Goal: Information Seeking & Learning: Find specific fact

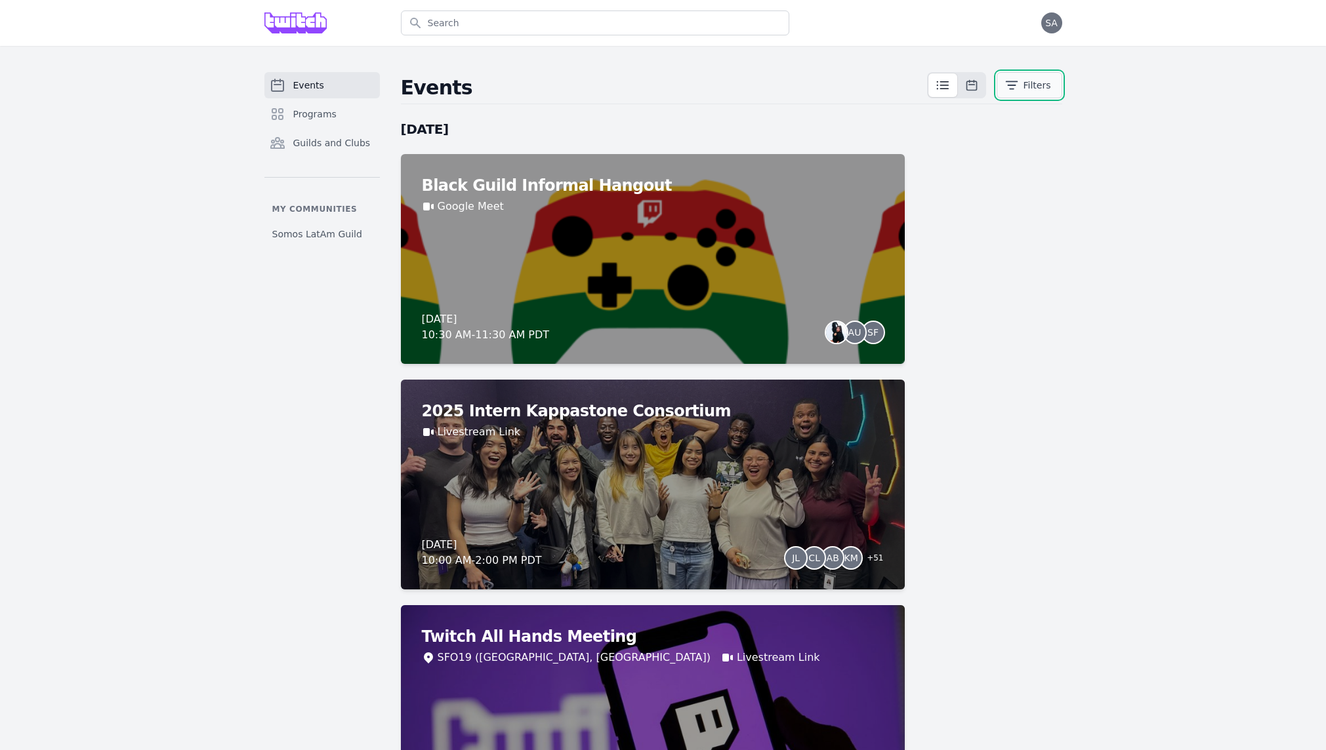
click at [1004, 91] on button "Filters" at bounding box center [1029, 85] width 66 height 26
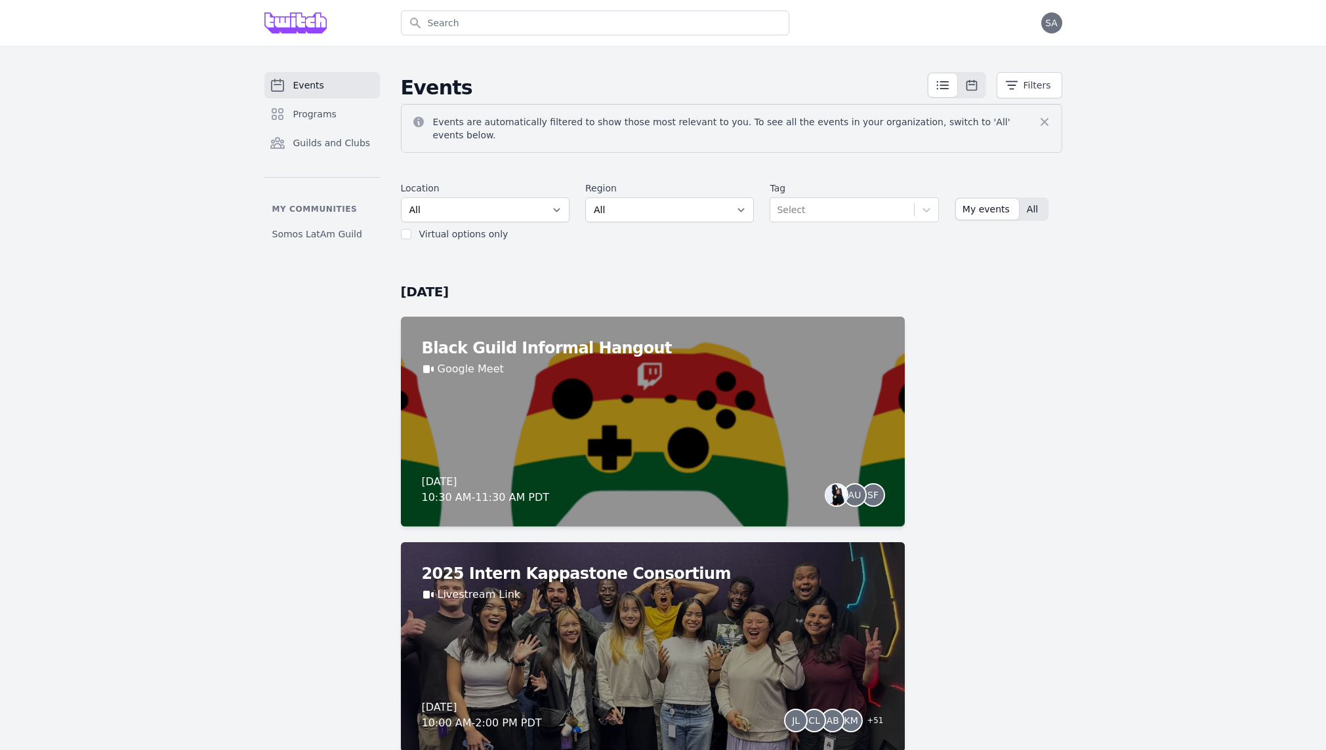
click at [1027, 203] on span "All" at bounding box center [1032, 209] width 11 height 13
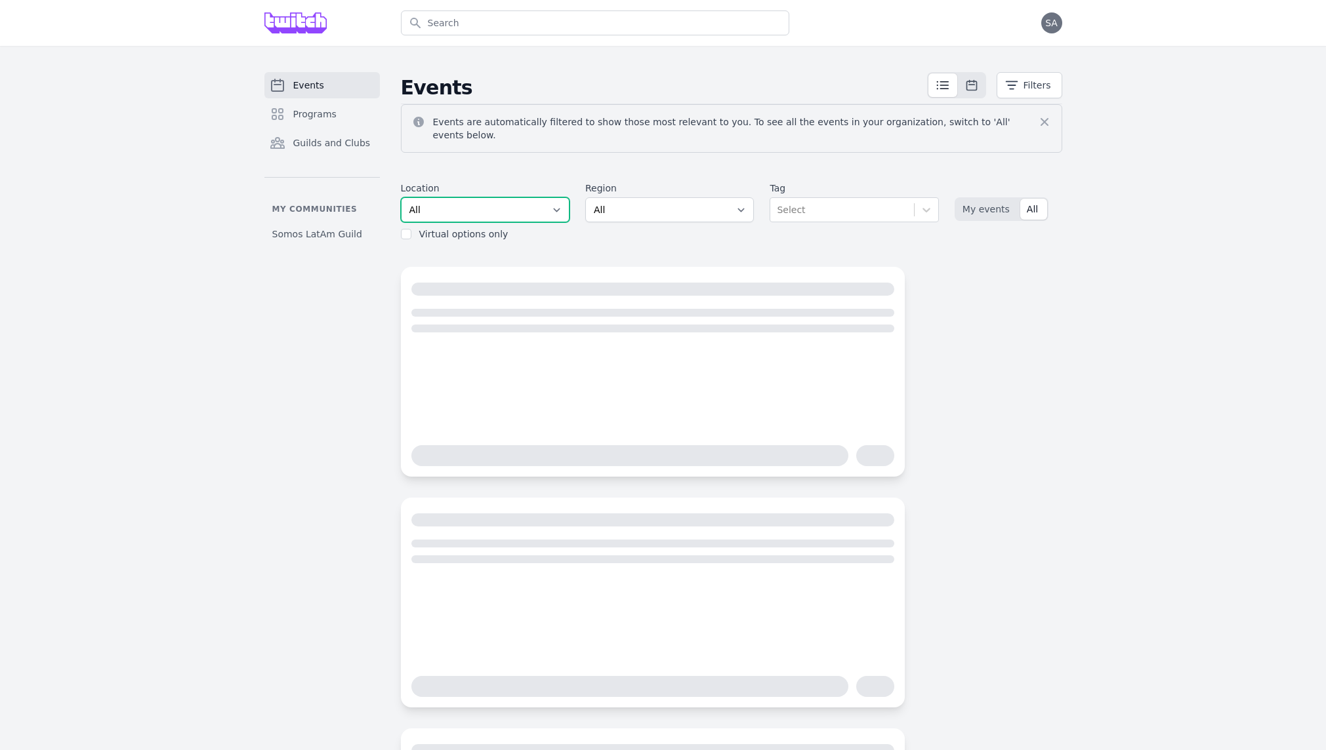
click at [518, 205] on select "All SEA81 Oscar ([GEOGRAPHIC_DATA], [GEOGRAPHIC_DATA]) LHR32 ([GEOGRAPHIC_DATA]…" at bounding box center [485, 209] width 169 height 25
select select "43"
click at [401, 197] on select "All SEA81 Oscar ([GEOGRAPHIC_DATA], [GEOGRAPHIC_DATA]) LHR32 ([GEOGRAPHIC_DATA]…" at bounding box center [485, 209] width 169 height 25
click at [707, 205] on select "All AMER - [GEOGRAPHIC_DATA] - [GEOGRAPHIC_DATA] - [GEOGRAPHIC_DATA] - West APA…" at bounding box center [669, 209] width 169 height 25
click at [585, 197] on select "All AMER - [GEOGRAPHIC_DATA] - [GEOGRAPHIC_DATA] - [GEOGRAPHIC_DATA] - West APA…" at bounding box center [669, 209] width 169 height 25
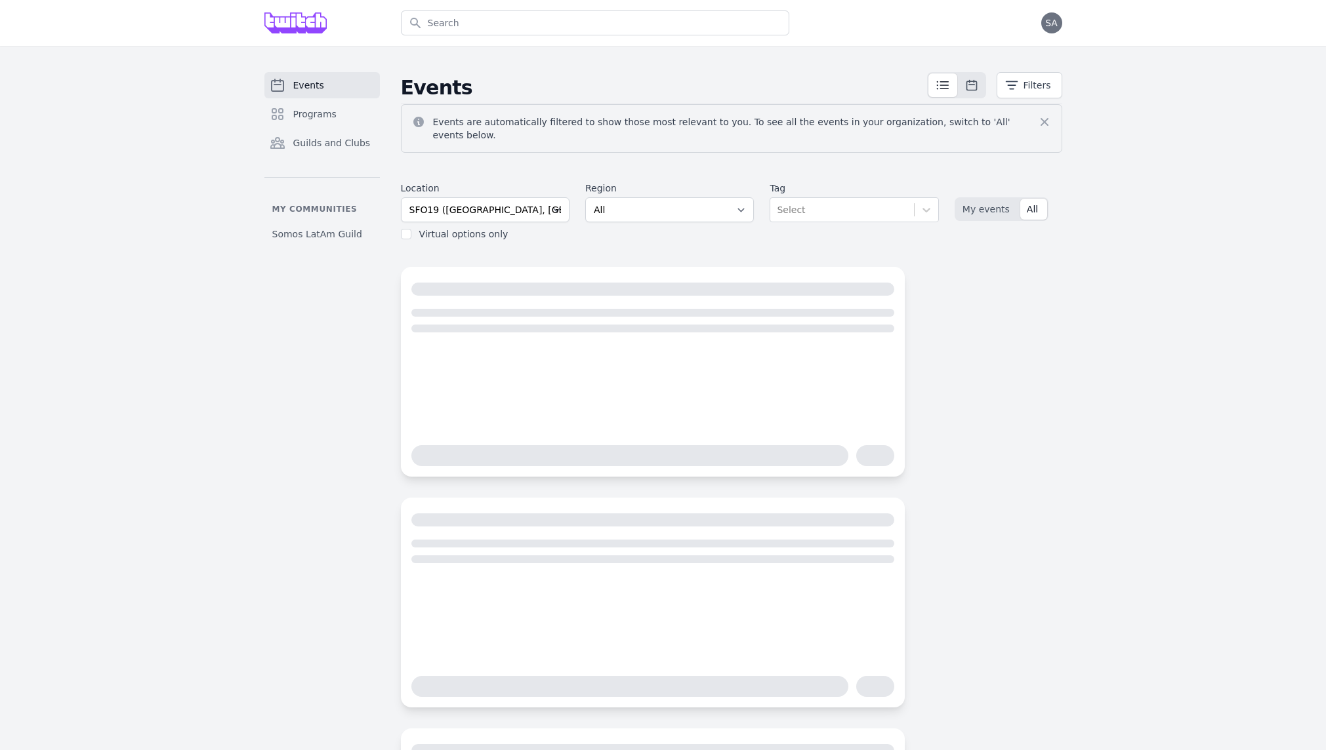
click at [891, 198] on div "Select" at bounding box center [841, 210] width 143 height 24
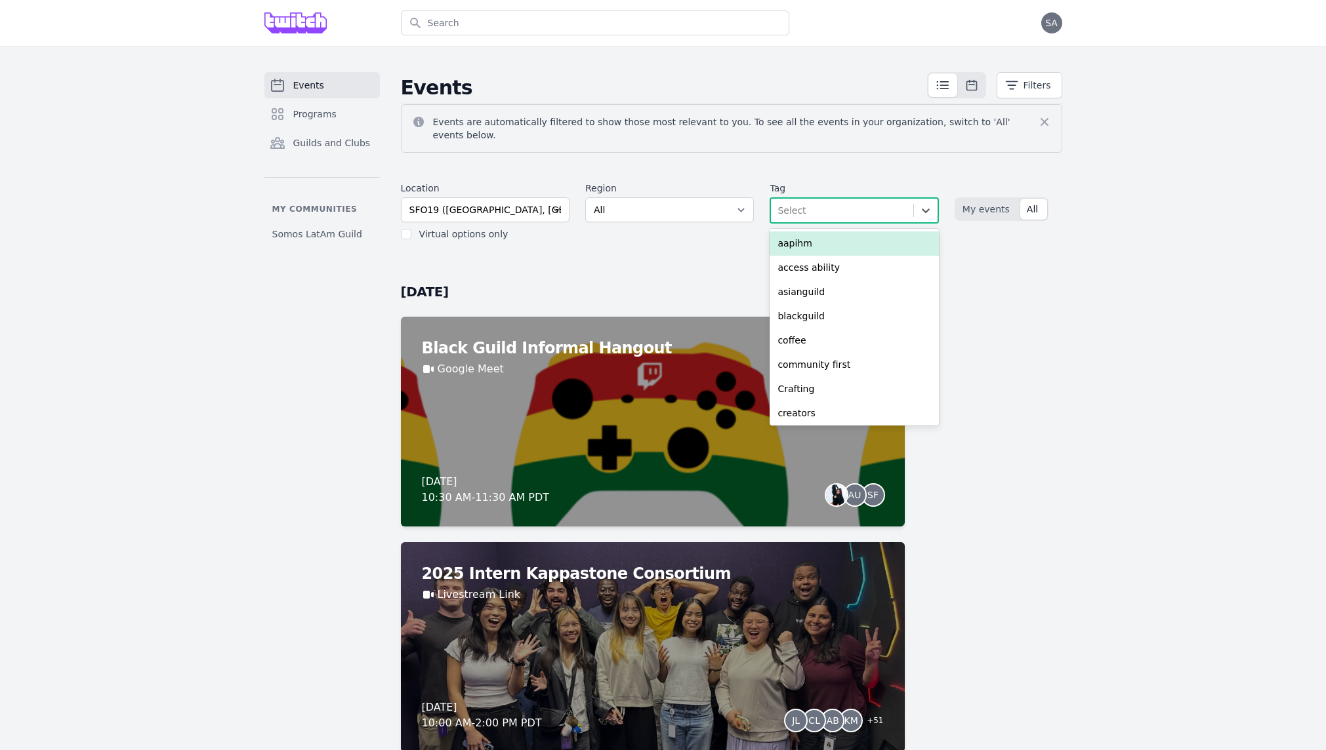
click at [891, 199] on div "Select" at bounding box center [842, 211] width 142 height 24
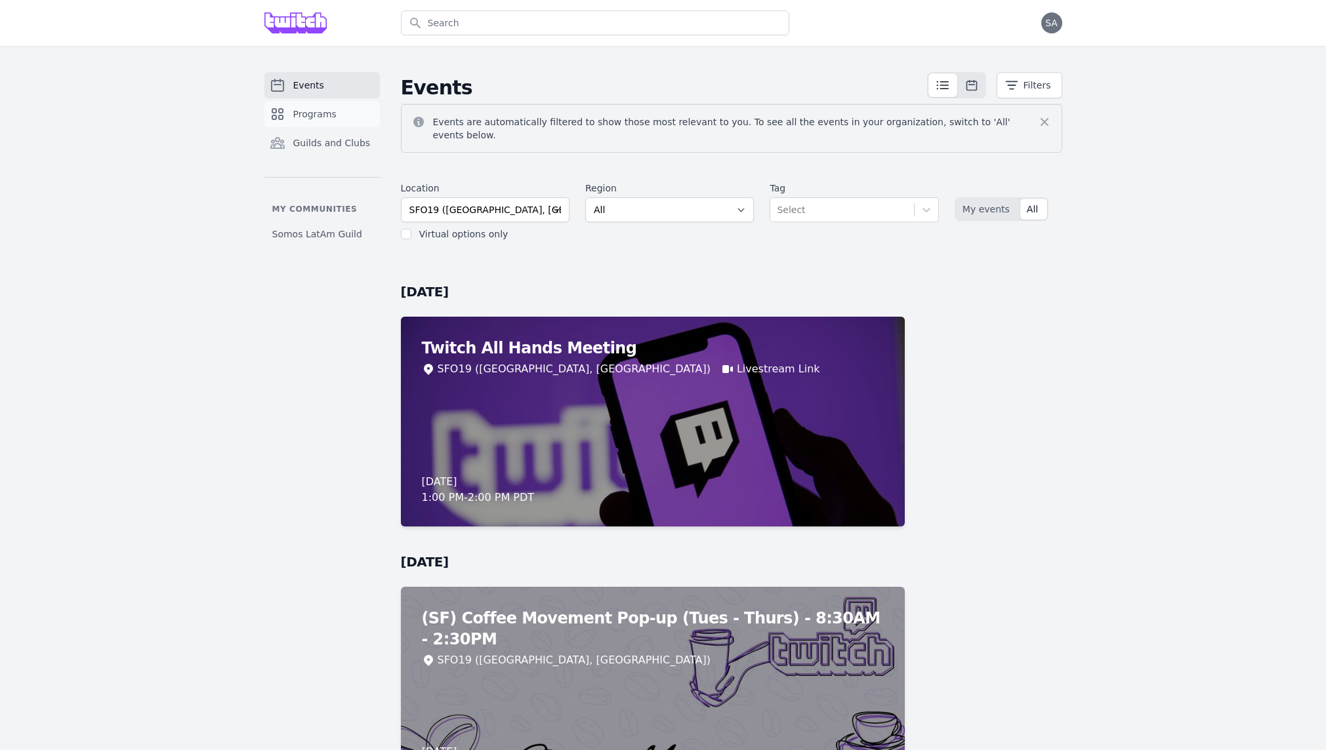
click at [317, 117] on span "Programs" at bounding box center [314, 114] width 43 height 13
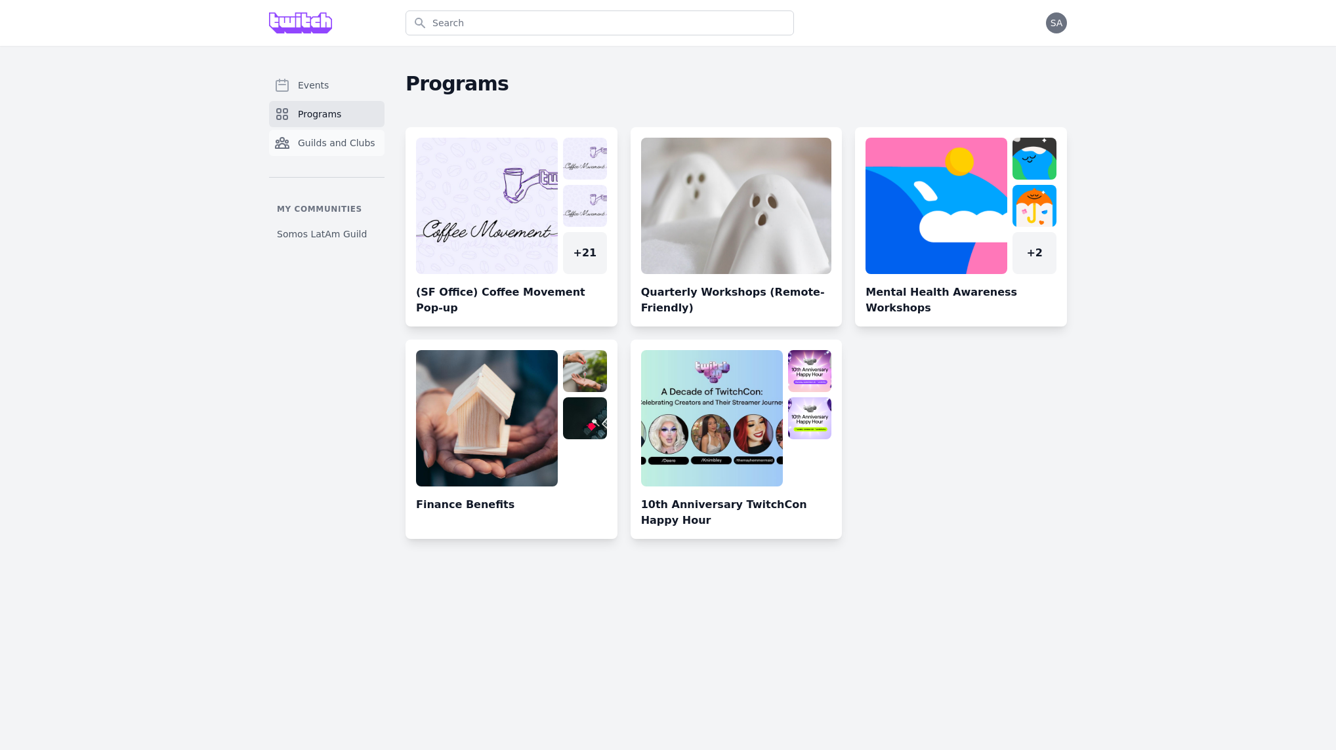
click at [326, 146] on span "Guilds and Clubs" at bounding box center [336, 142] width 77 height 13
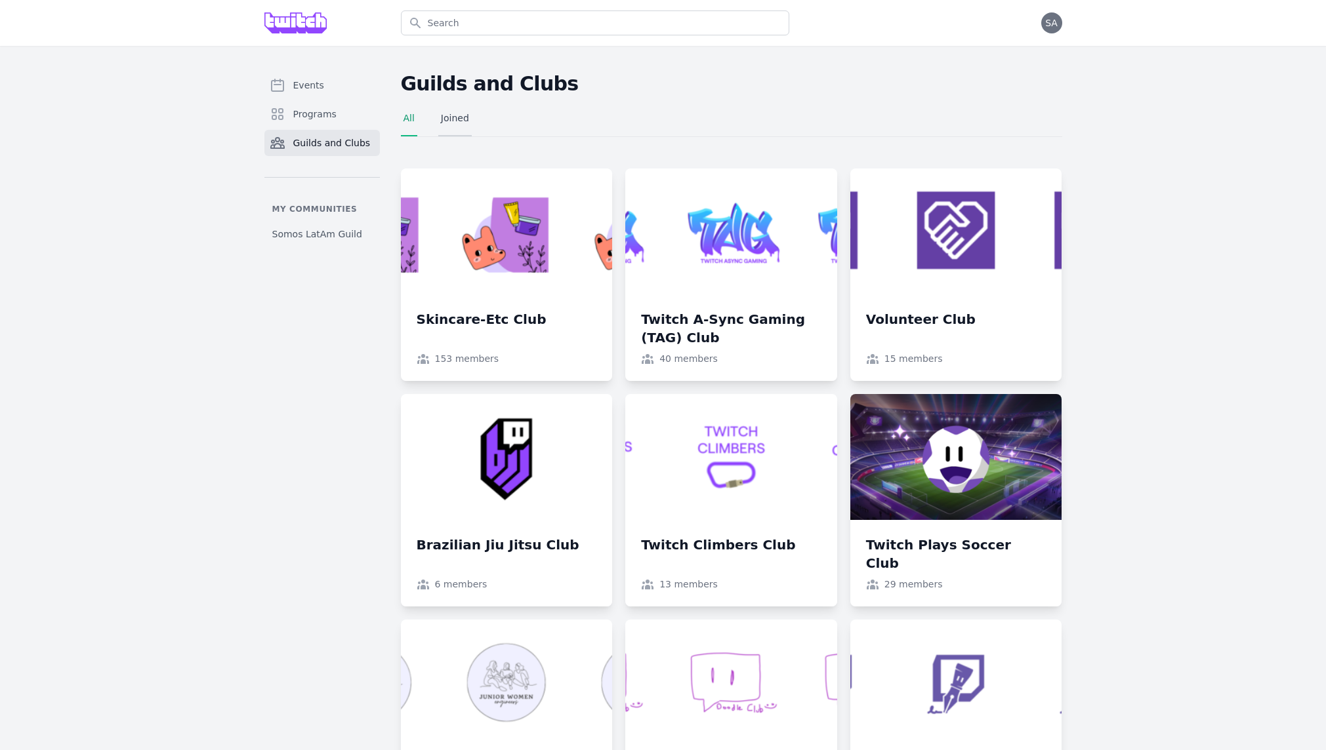
click at [448, 117] on link "Joined" at bounding box center [454, 124] width 33 height 25
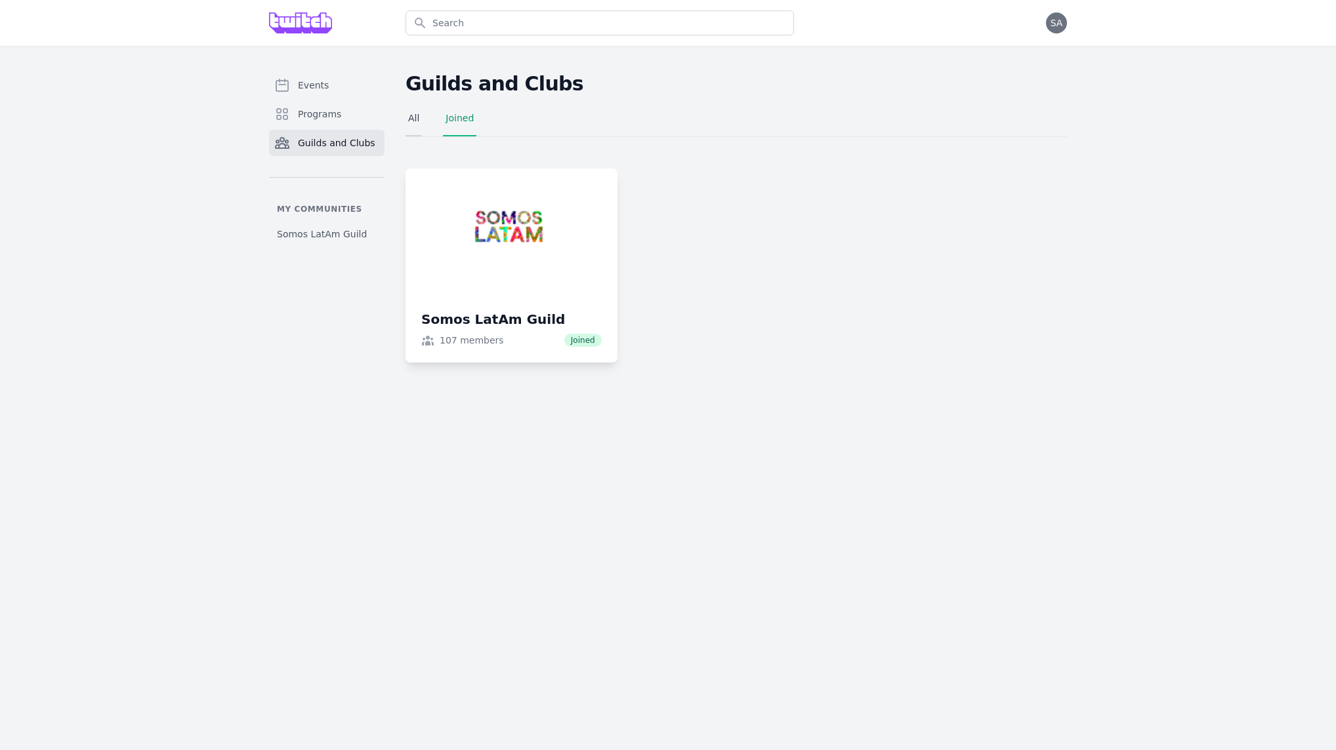
click at [418, 112] on link "All" at bounding box center [413, 124] width 16 height 25
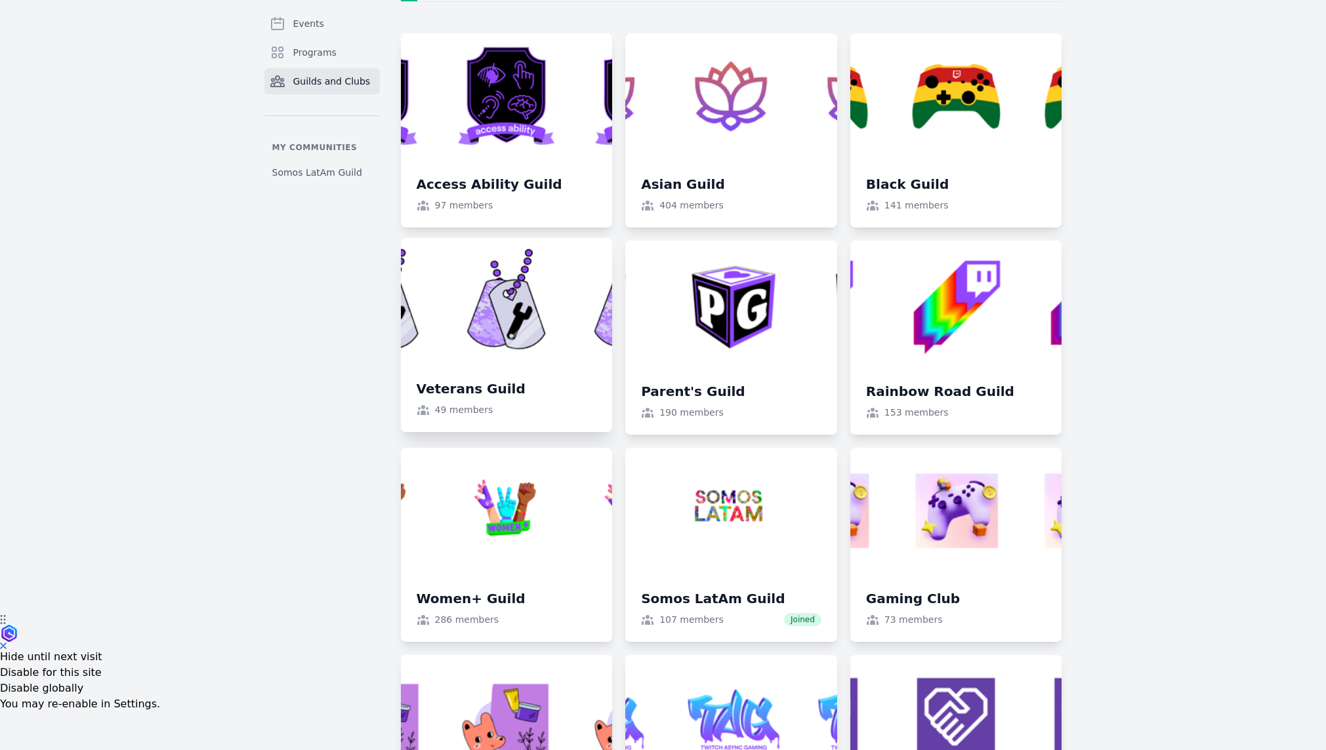
scroll to position [181, 0]
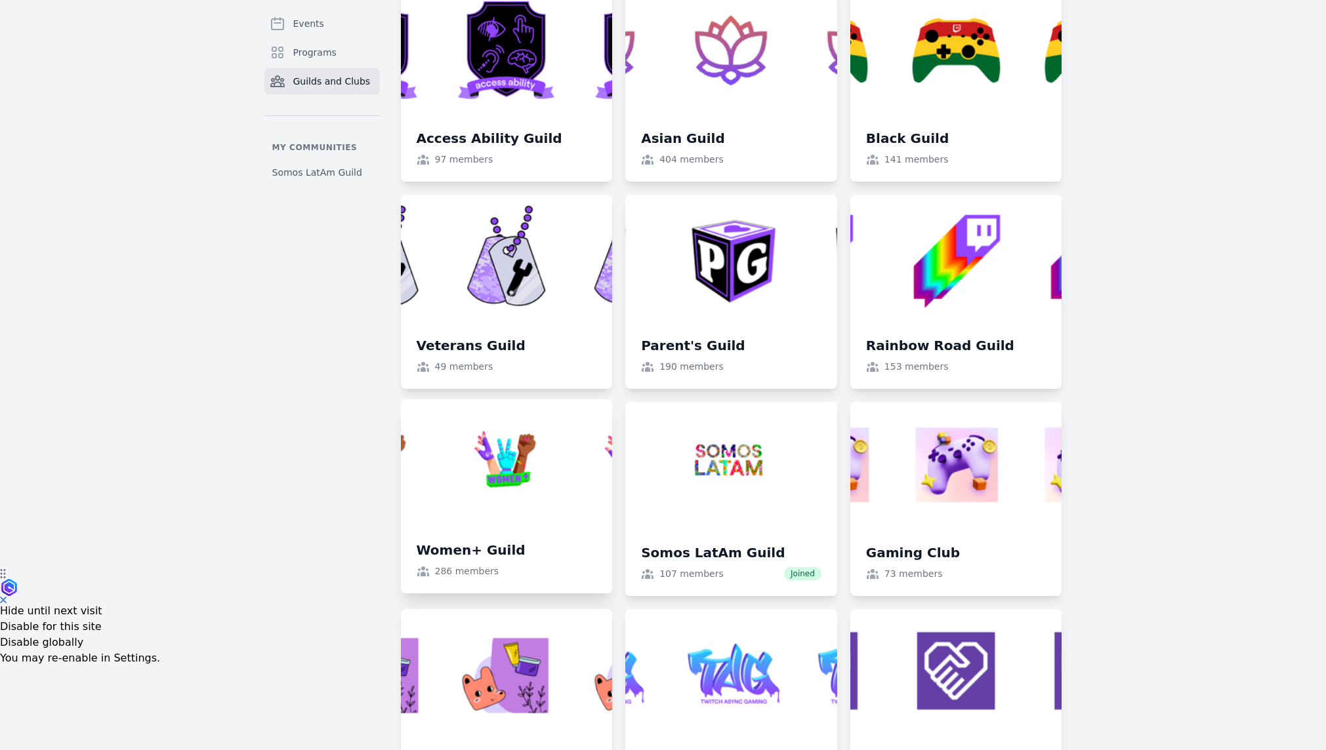
click at [472, 552] on link at bounding box center [507, 496] width 212 height 194
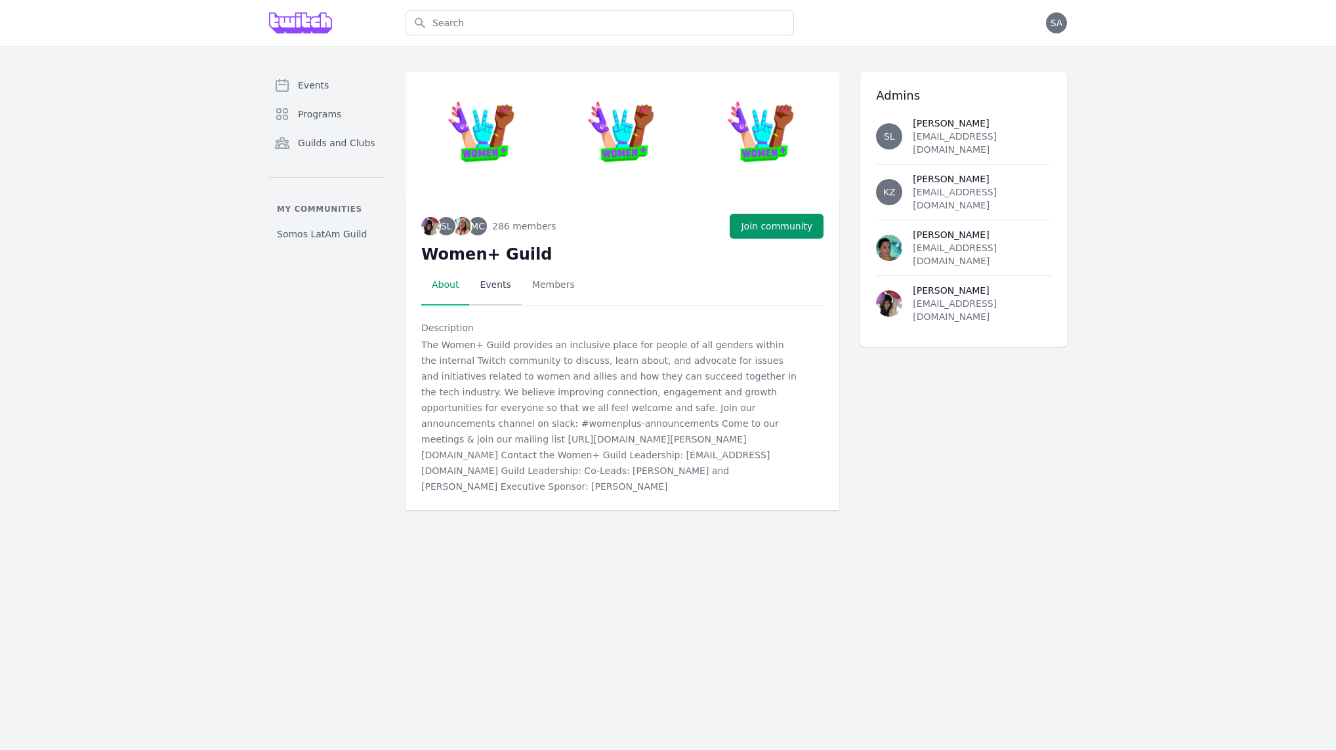
drag, startPoint x: 515, startPoint y: 386, endPoint x: 485, endPoint y: 286, distance: 104.6
click at [515, 386] on p "The Women+ Guild provides an inclusive place for people of all genders within t…" at bounding box center [611, 415] width 380 height 157
click at [489, 277] on link "Events" at bounding box center [495, 285] width 52 height 41
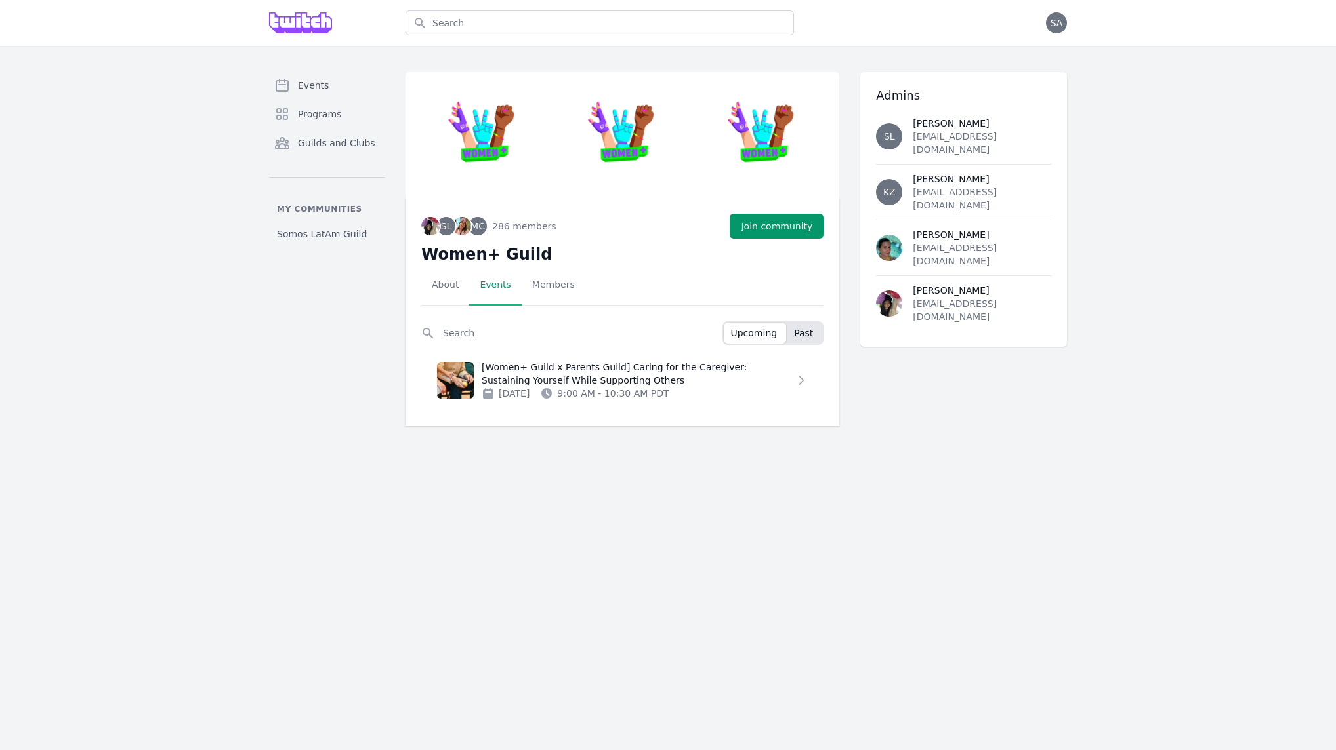
click at [794, 328] on span "Past" at bounding box center [803, 333] width 19 height 13
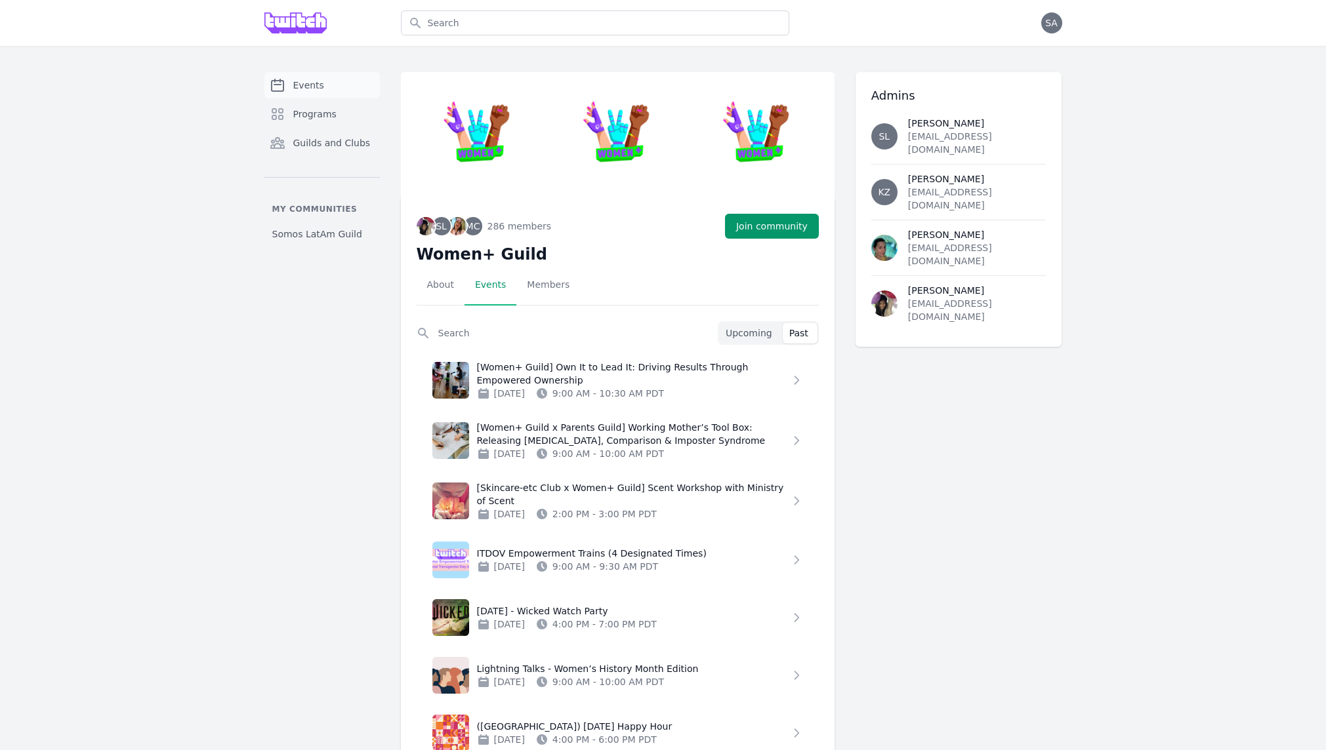
click at [319, 88] on span "Events" at bounding box center [308, 85] width 31 height 13
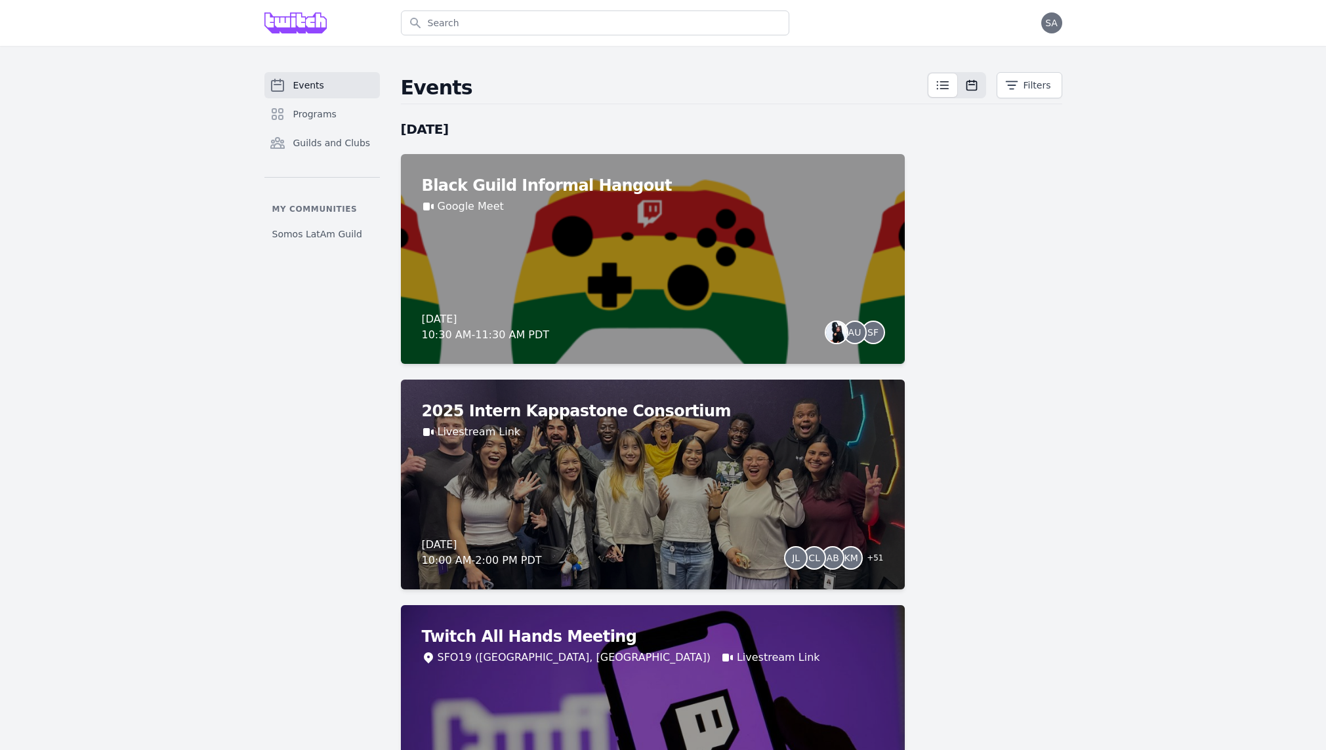
click at [939, 84] on icon at bounding box center [943, 85] width 16 height 16
click at [1008, 93] on button "Filters" at bounding box center [1029, 85] width 66 height 26
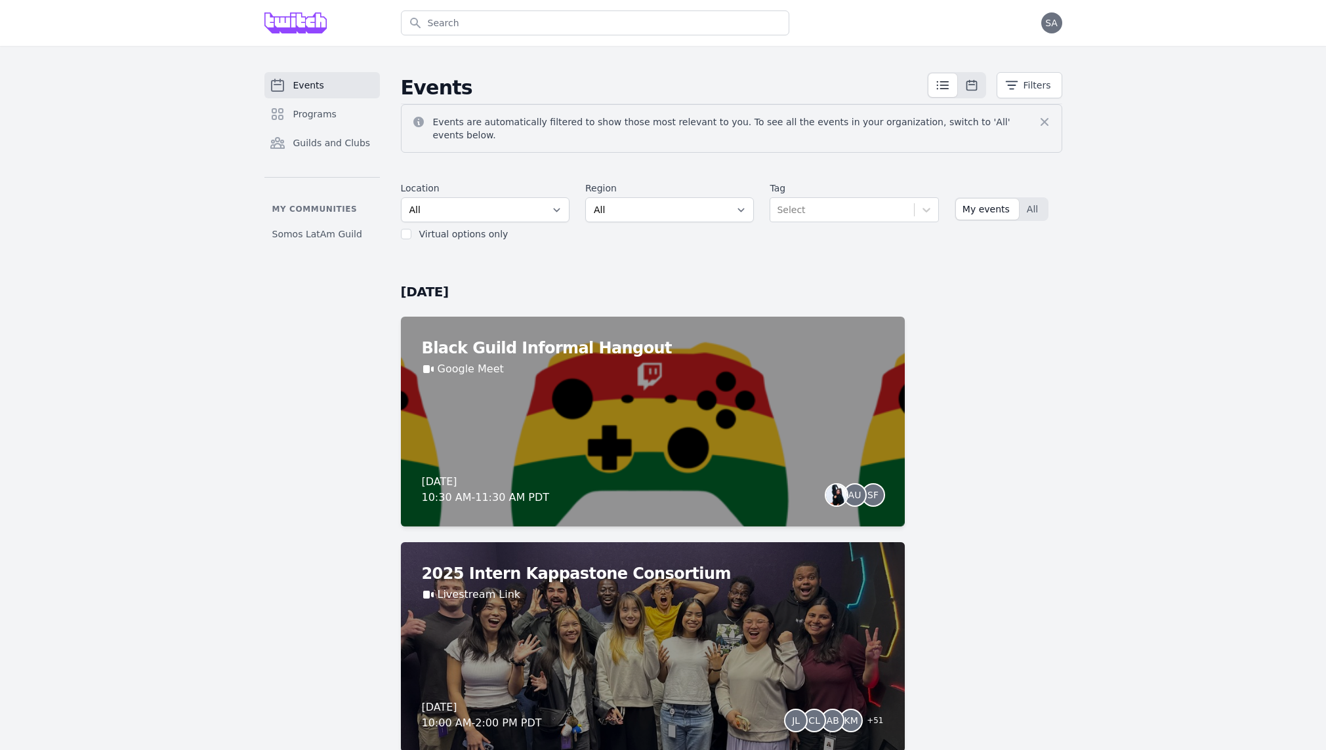
click at [1017, 216] on div "My events All" at bounding box center [1008, 211] width 108 height 59
click at [1020, 207] on button "All" at bounding box center [1033, 209] width 27 height 21
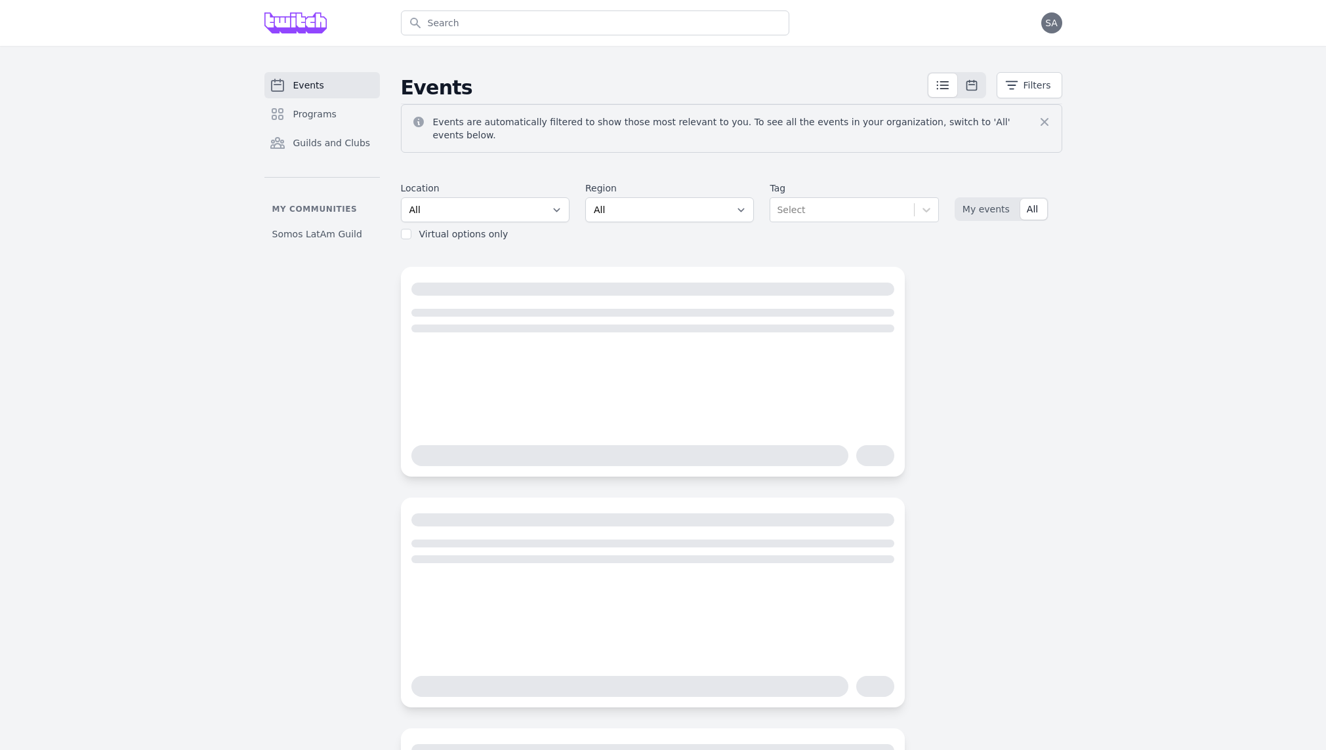
click at [1040, 319] on div "Events Filters Events are automatically filtered to show those most relevant to…" at bounding box center [731, 505] width 661 height 867
click at [491, 201] on select "All SEA81 Oscar ([GEOGRAPHIC_DATA], [GEOGRAPHIC_DATA]) LHR32 ([GEOGRAPHIC_DATA]…" at bounding box center [485, 209] width 169 height 25
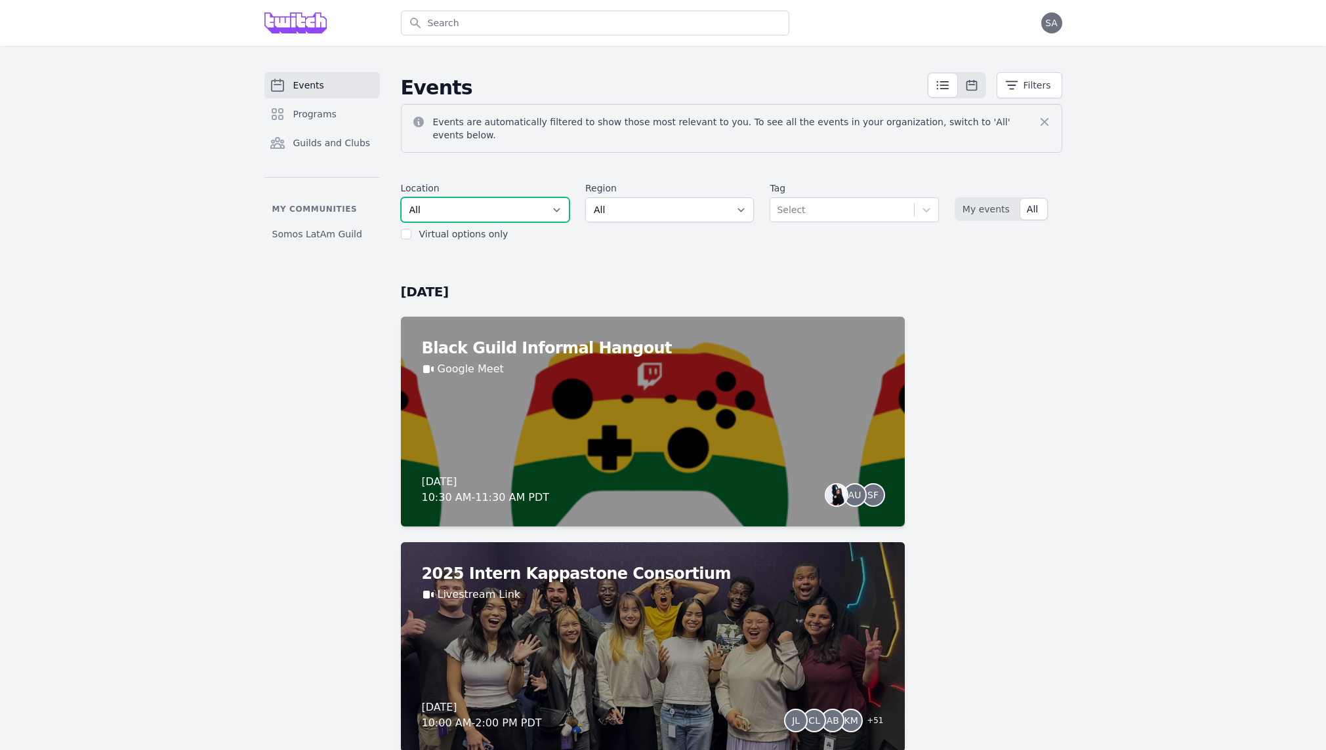
select select "43"
click at [401, 197] on select "All SEA81 Oscar ([GEOGRAPHIC_DATA], [GEOGRAPHIC_DATA]) LHR32 ([GEOGRAPHIC_DATA]…" at bounding box center [485, 209] width 169 height 25
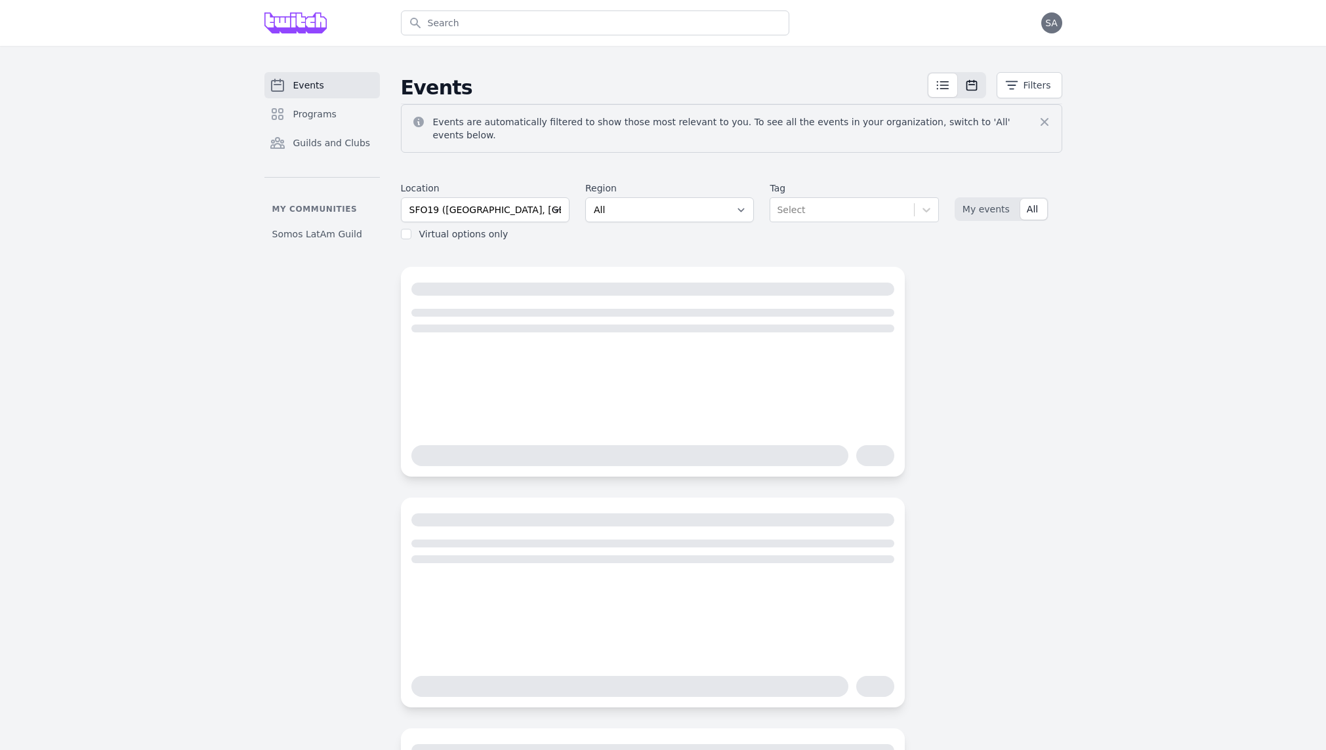
click at [952, 87] on span at bounding box center [942, 85] width 29 height 24
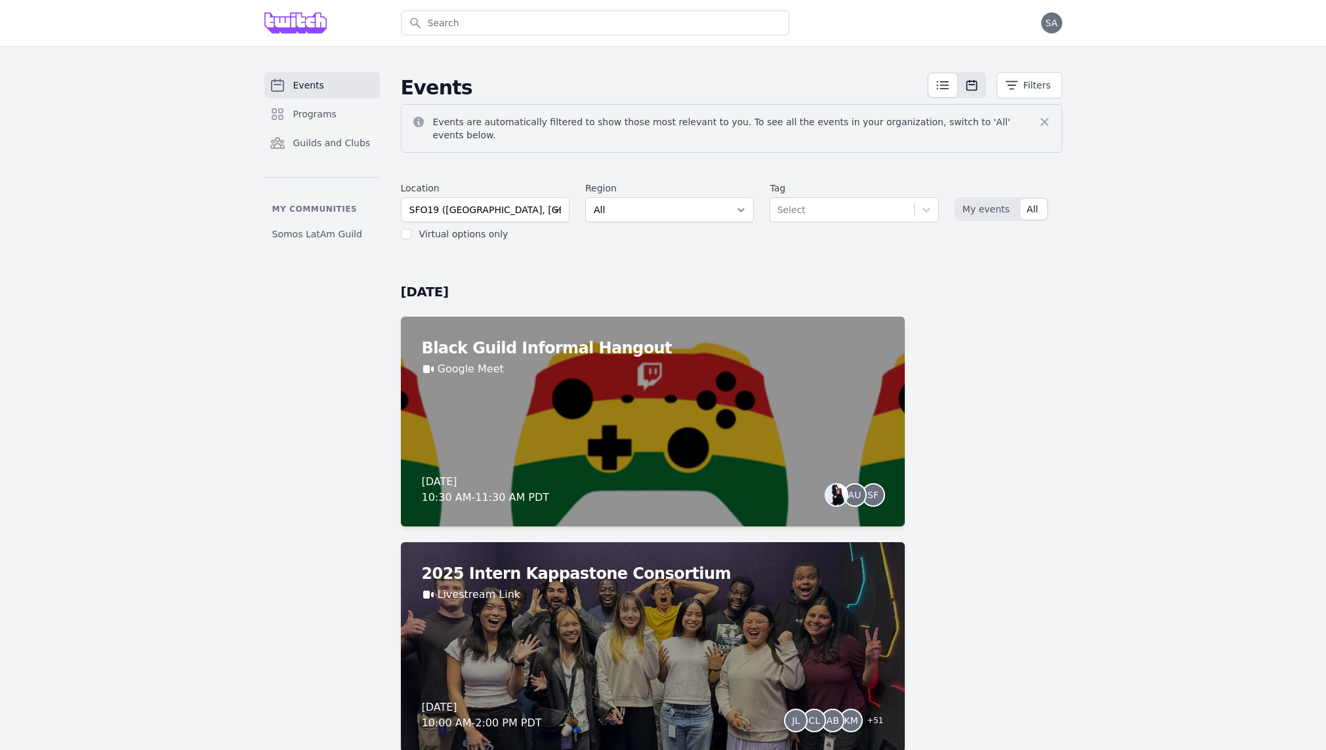
click at [937, 87] on icon at bounding box center [943, 85] width 16 height 16
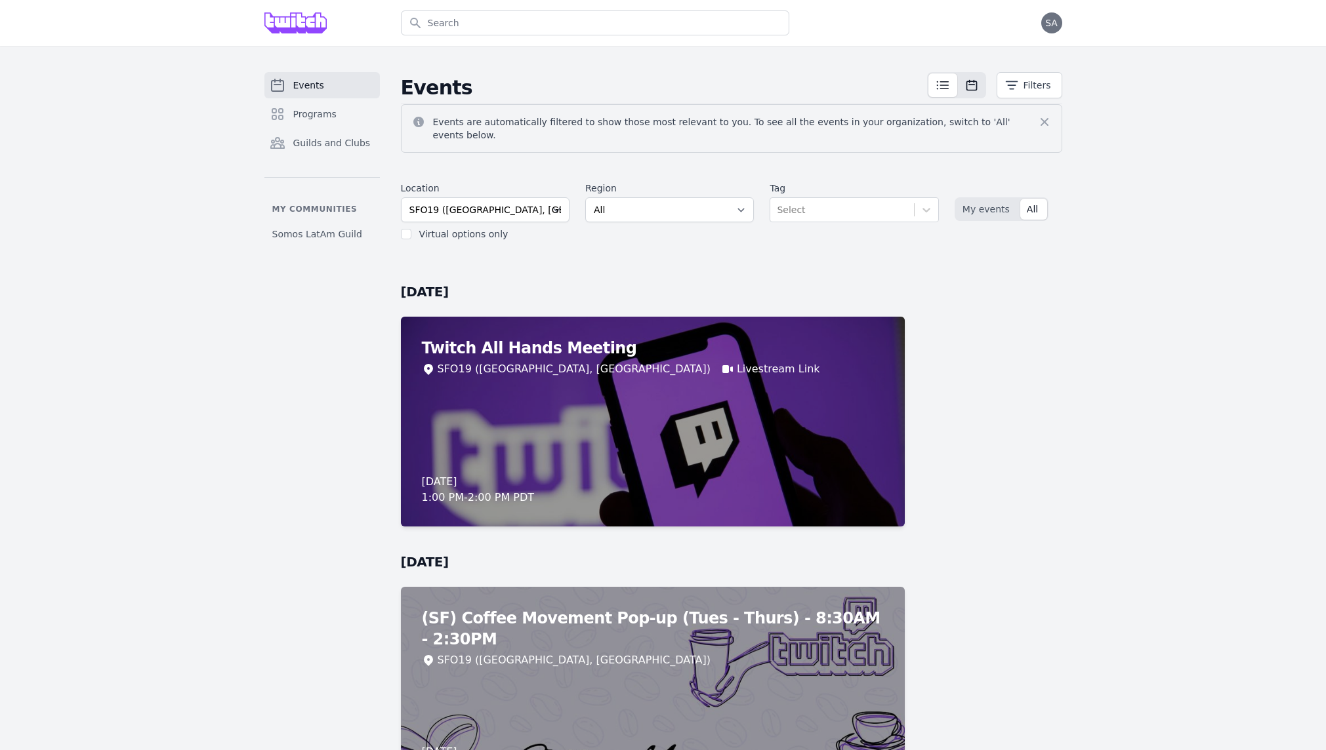
click at [943, 90] on icon at bounding box center [943, 85] width 16 height 16
click at [942, 84] on icon at bounding box center [943, 85] width 16 height 16
click at [1004, 96] on button "Filters" at bounding box center [1029, 85] width 66 height 26
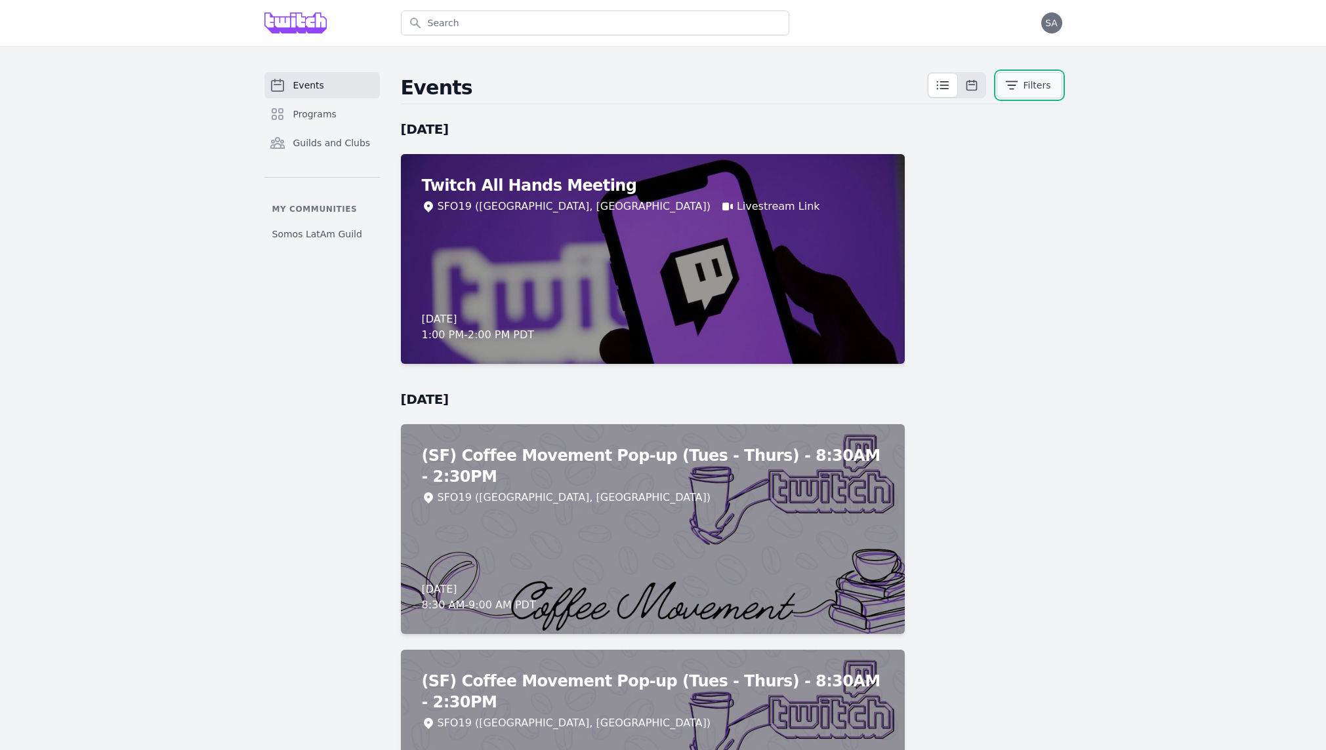
click at [1004, 96] on button "Filters" at bounding box center [1029, 85] width 66 height 26
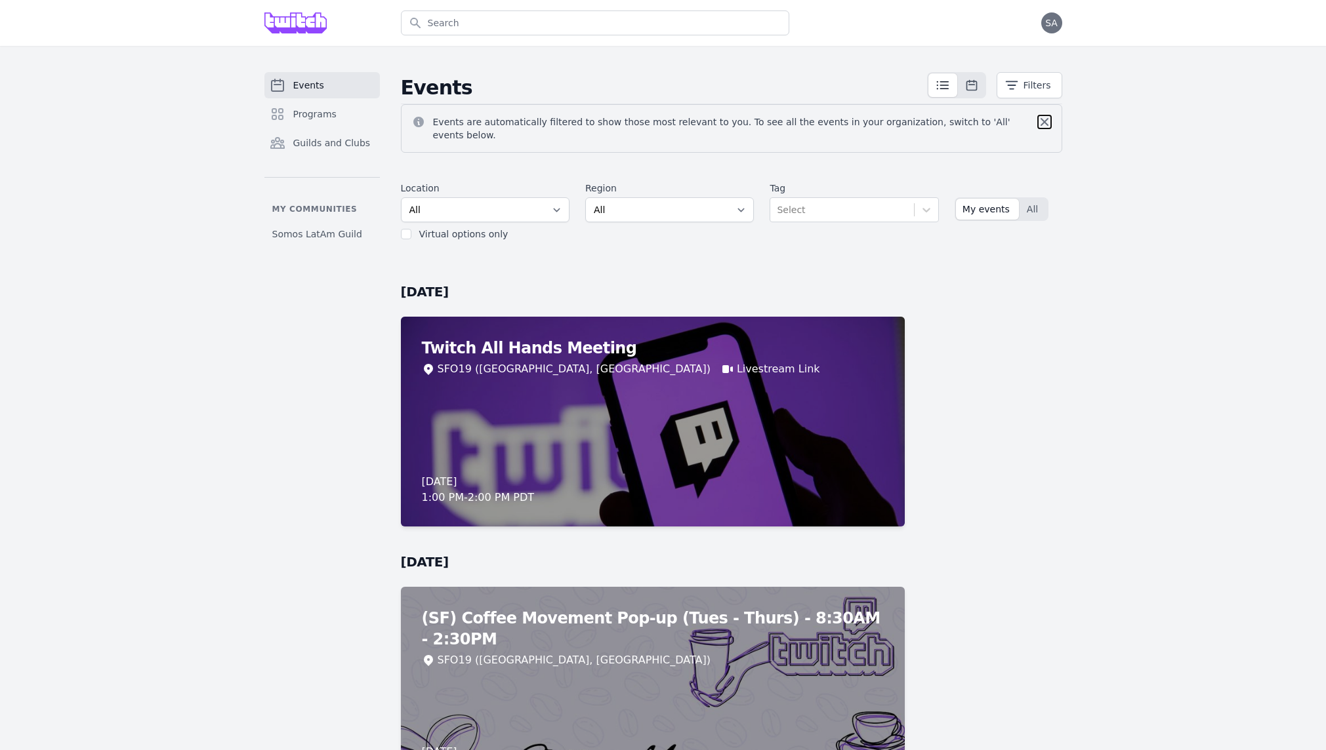
click at [1039, 122] on icon at bounding box center [1044, 121] width 13 height 13
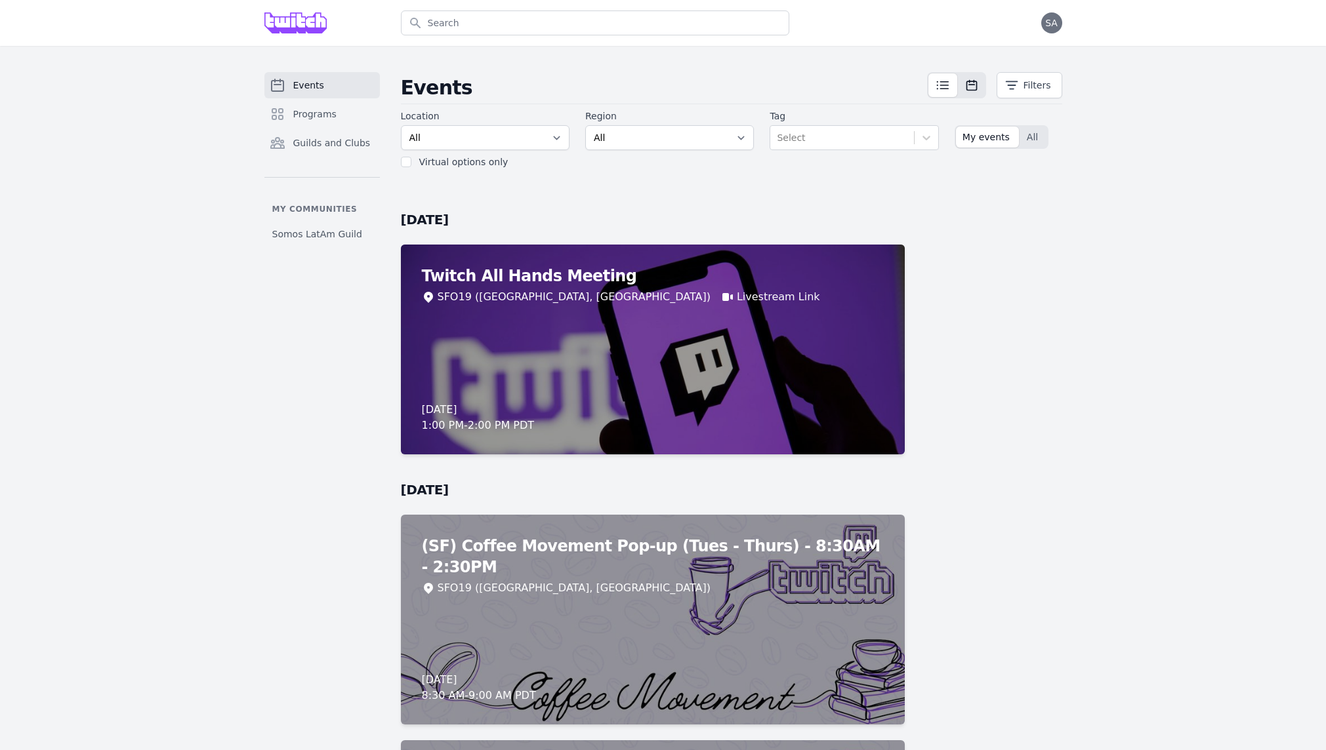
click at [937, 88] on icon at bounding box center [943, 85] width 16 height 16
click at [965, 90] on icon at bounding box center [971, 85] width 13 height 13
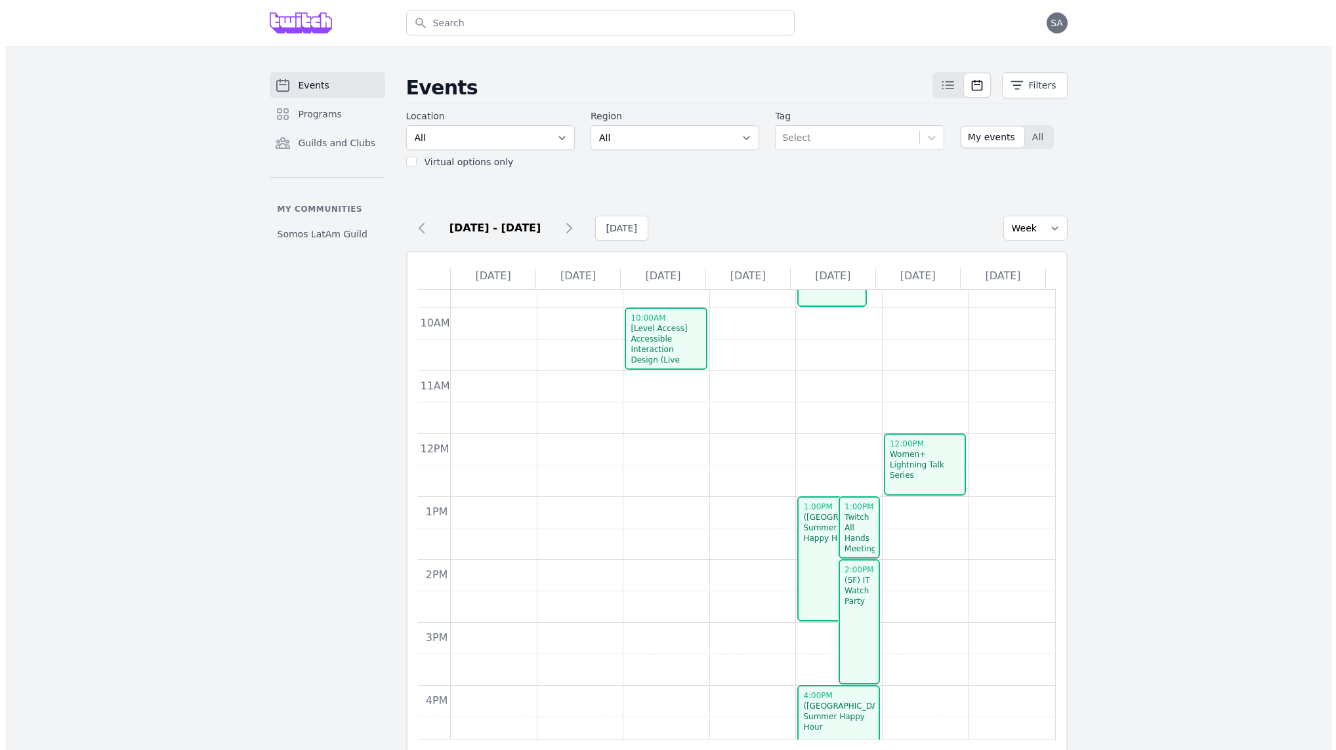
scroll to position [191, 0]
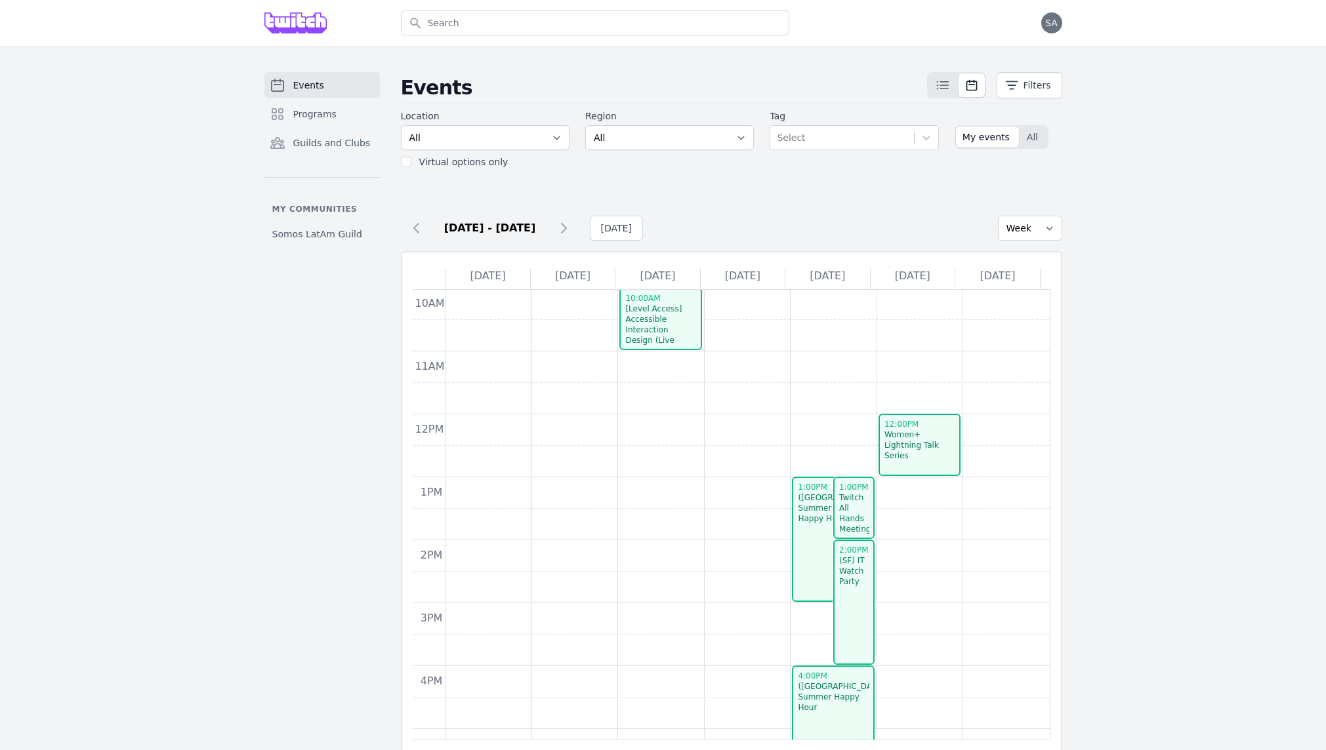
click at [914, 447] on div "Women+ Lightning Talk Series" at bounding box center [920, 445] width 72 height 31
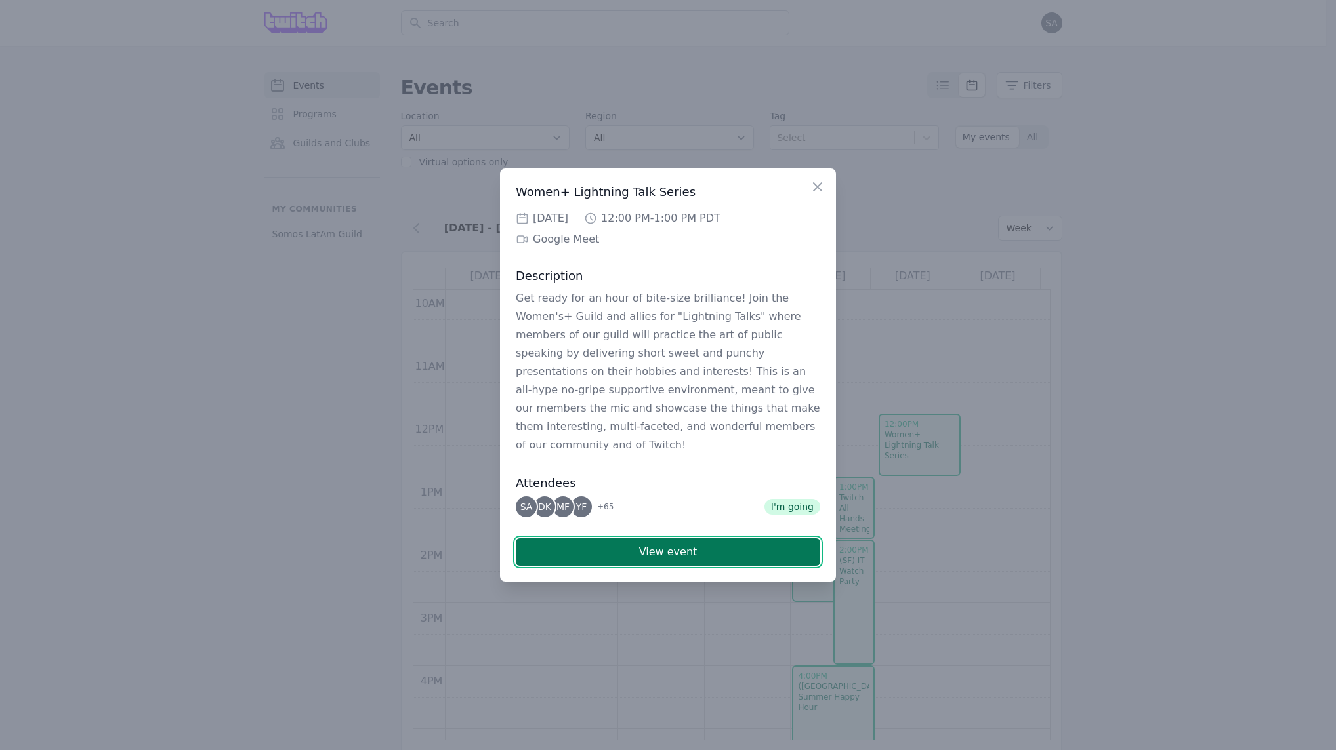
click at [680, 539] on button "View event" at bounding box center [668, 553] width 304 height 28
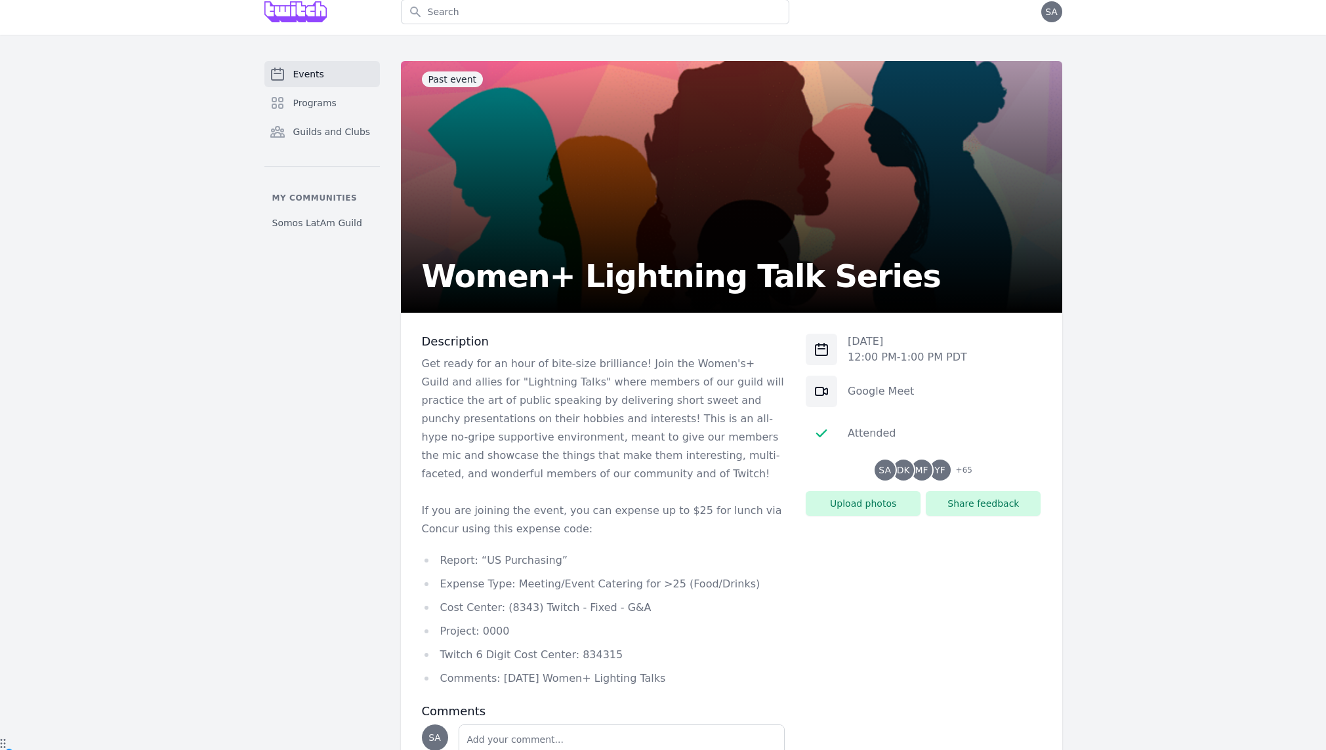
scroll to position [85, 0]
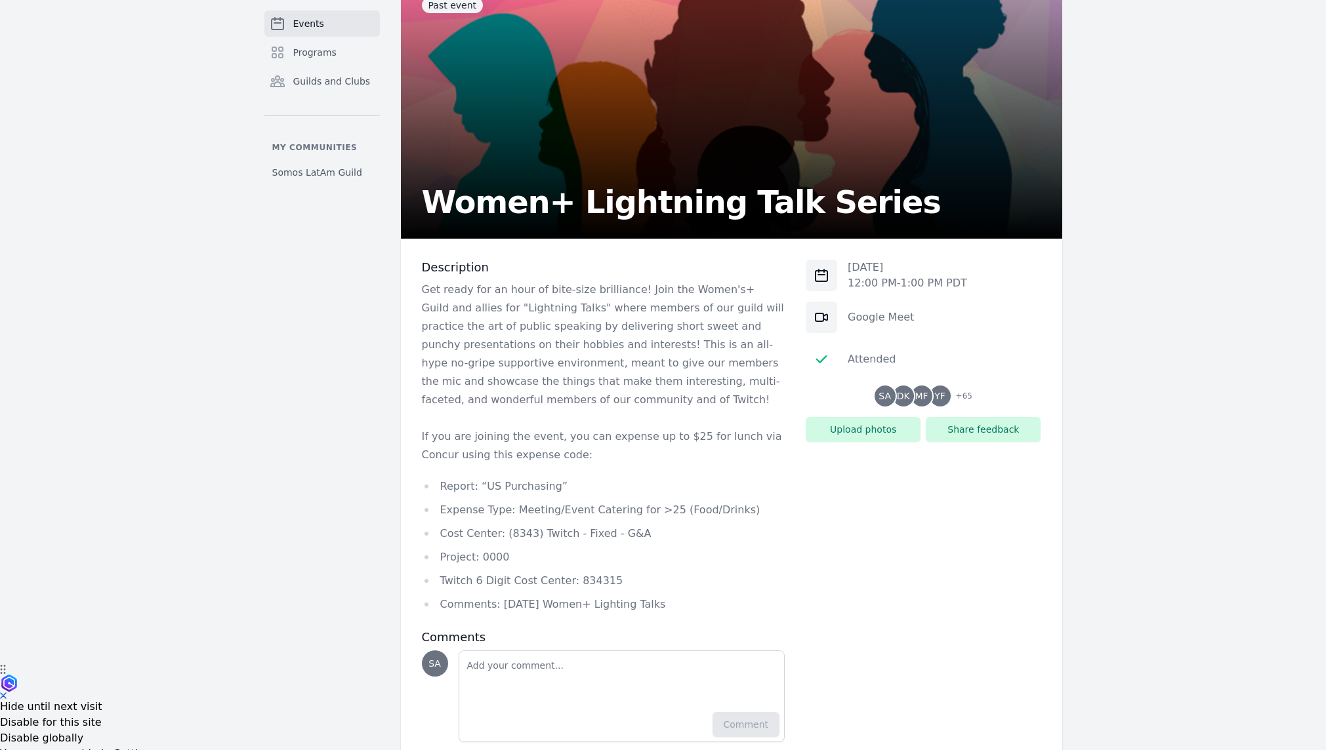
click at [583, 592] on ul "Report: “US Purchasing” Expense Type: Meeting/Event Catering for >25 (Food/Drin…" at bounding box center [603, 546] width 363 height 136
click at [590, 586] on li "Twitch 6 Digit Cost Center: 834315" at bounding box center [603, 581] width 363 height 18
click at [590, 580] on li "Twitch 6 Digit Cost Center: 834315" at bounding box center [603, 581] width 363 height 18
copy li "834315"
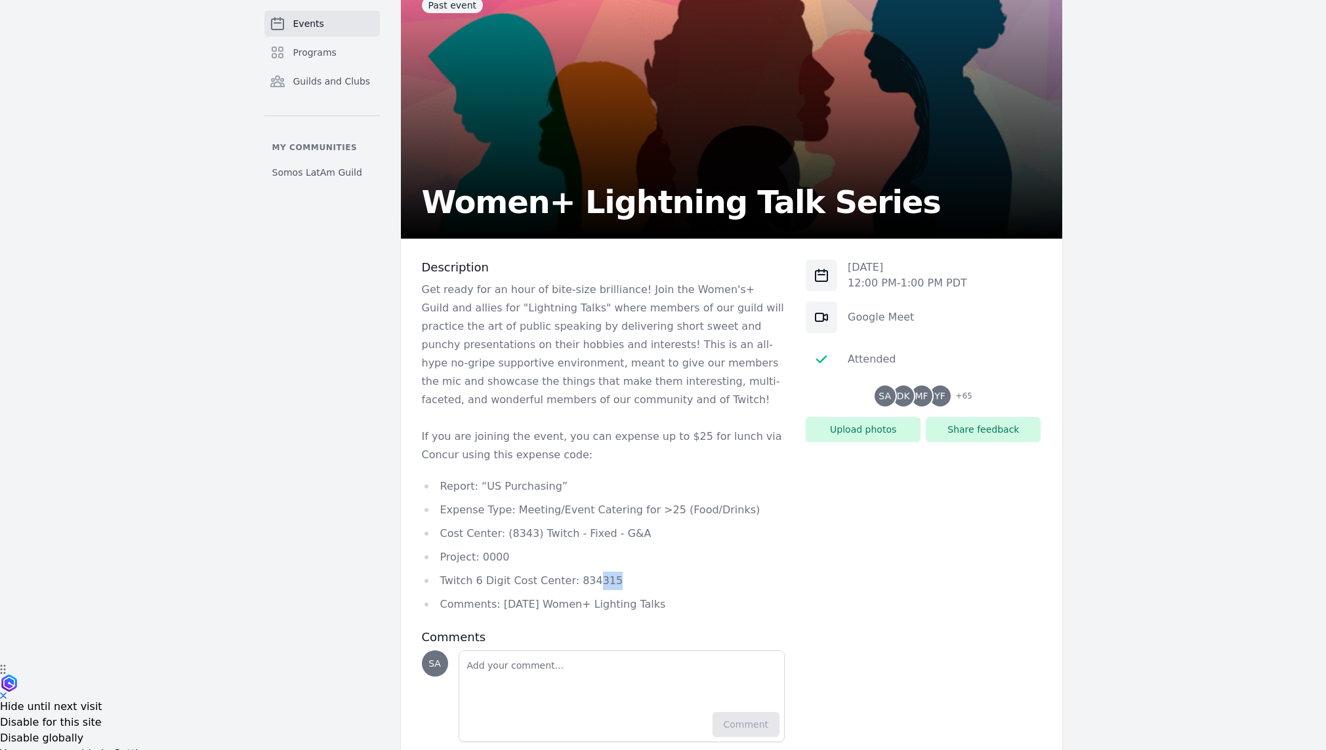
click at [590, 584] on li "Twitch 6 Digit Cost Center: 834315" at bounding box center [603, 581] width 363 height 18
copy li "315"
click at [576, 586] on li "Twitch 6 Digit Cost Center: 834315" at bounding box center [603, 581] width 363 height 18
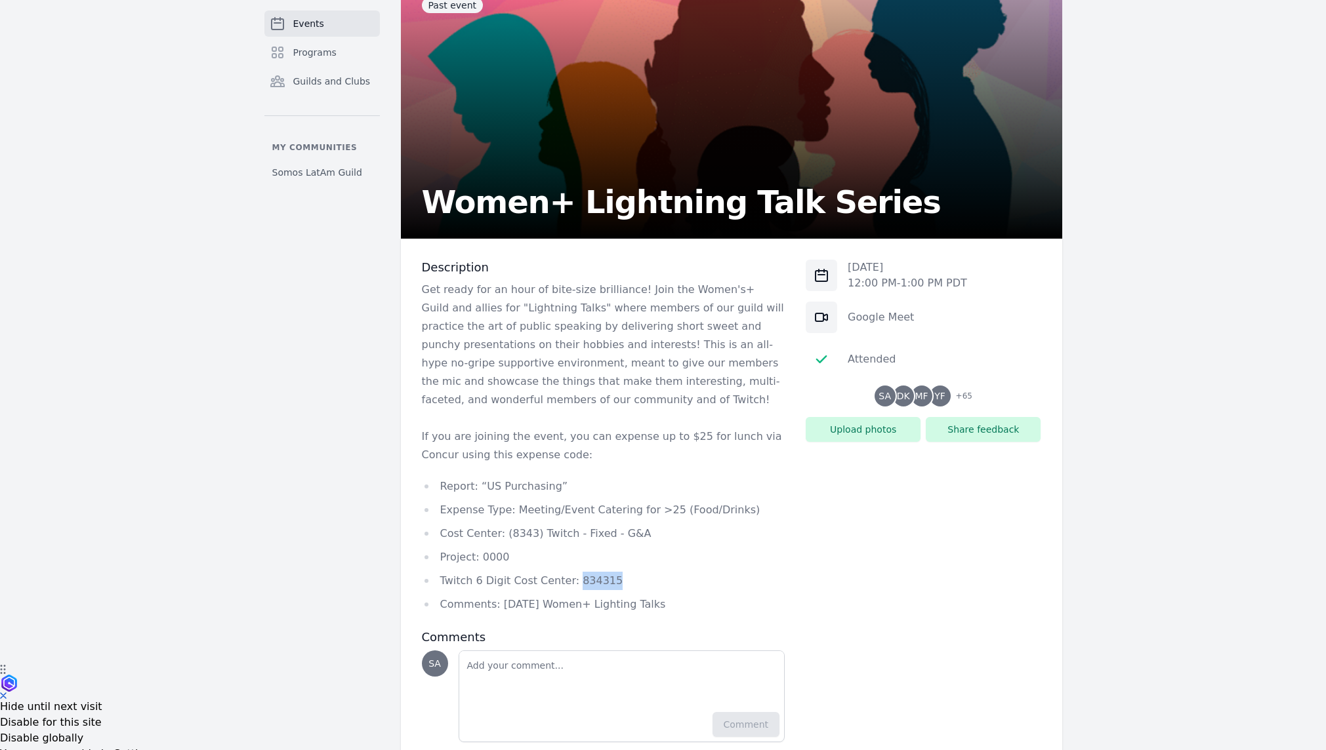
copy li "834315"
click at [516, 605] on li "Comments: [DATE] Women+ Lighting Talks" at bounding box center [603, 605] width 363 height 18
drag, startPoint x: 499, startPoint y: 602, endPoint x: 676, endPoint y: 603, distance: 177.1
click at [675, 603] on li "Comments: [DATE] Women+ Lighting Talks" at bounding box center [603, 605] width 363 height 18
copy li "[DATE] Women+ Lighting Talks"
